Goal: Task Accomplishment & Management: Manage account settings

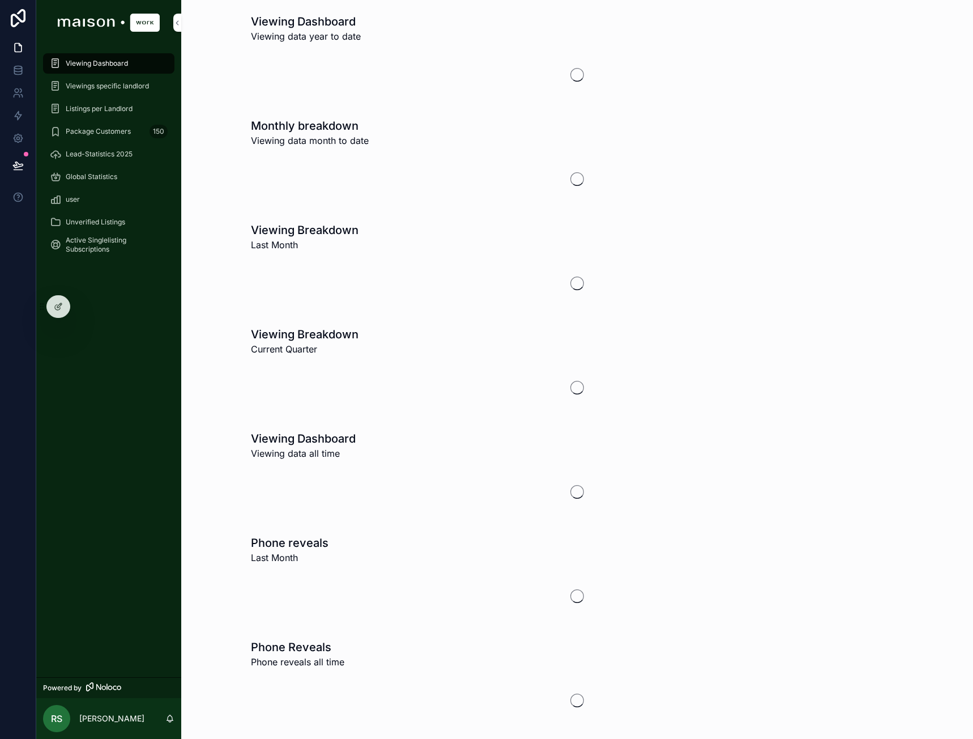
click at [126, 225] on div "Unverified Listings" at bounding box center [109, 222] width 118 height 18
